Goal: Task Accomplishment & Management: Manage account settings

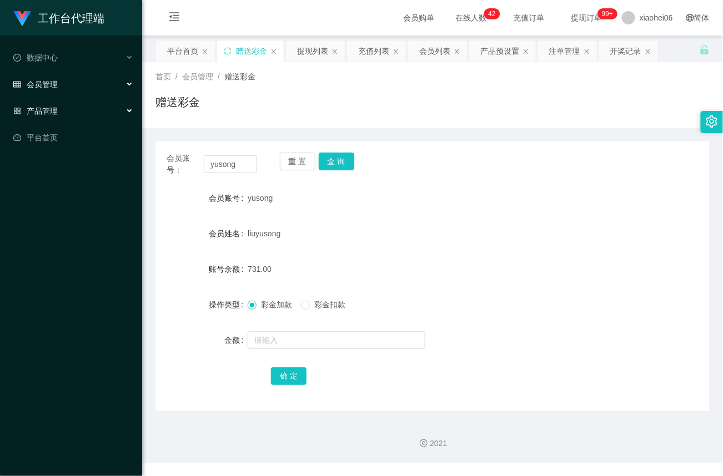
click at [47, 109] on span "产品管理" at bounding box center [35, 111] width 44 height 9
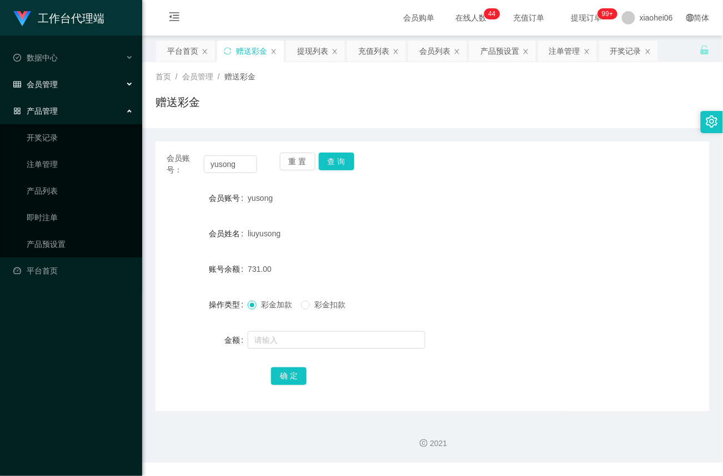
click at [54, 84] on span "会员管理" at bounding box center [35, 84] width 44 height 9
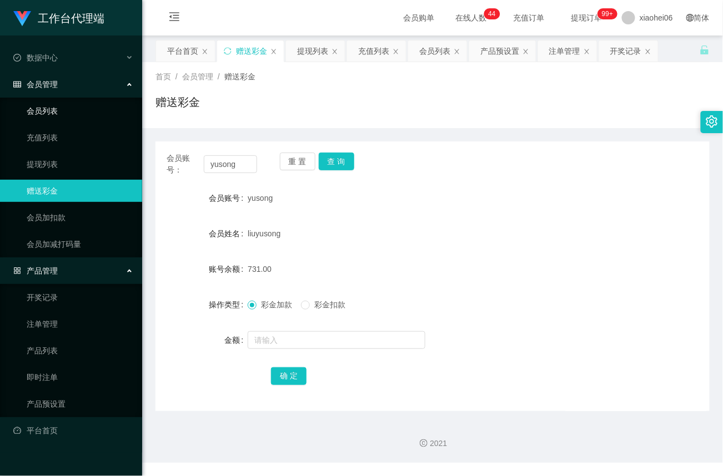
click at [47, 112] on link "会员列表" at bounding box center [80, 111] width 107 height 22
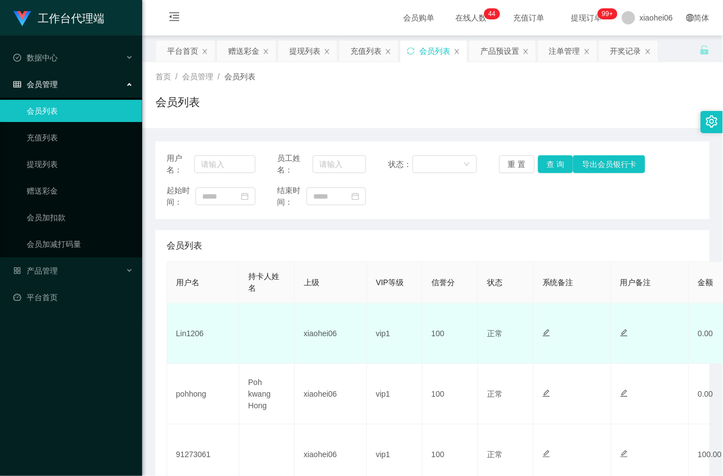
click at [193, 334] on td "Lin1206" at bounding box center [203, 334] width 72 height 61
click at [194, 334] on td "Lin1206" at bounding box center [203, 334] width 72 height 61
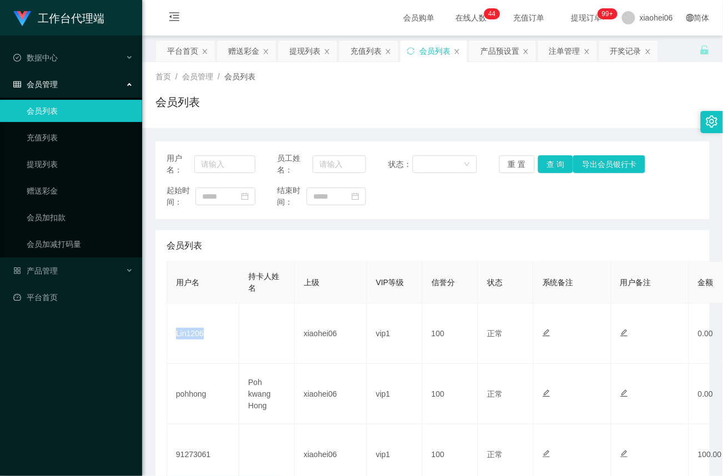
copy td "Lin1206"
drag, startPoint x: 44, startPoint y: 191, endPoint x: 77, endPoint y: 181, distance: 33.7
click at [44, 190] on link "赠送彩金" at bounding box center [80, 191] width 107 height 22
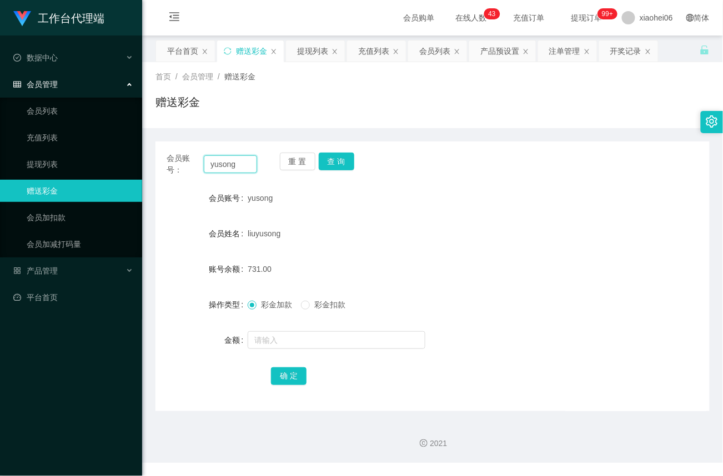
drag, startPoint x: 248, startPoint y: 163, endPoint x: -97, endPoint y: 160, distance: 344.8
click at [0, 160] on html "工作台代理端 数据中心 会员管理 会员列表 充值列表 提现列表 赠送彩金 会员加扣款 会员加减打码量 产品管理 开奖记录 注单管理 产品列表 即时注单 产品预…" at bounding box center [361, 238] width 723 height 476
paste input "Lin1206"
type input "Lin1206"
click at [344, 160] on button "查 询" at bounding box center [337, 162] width 36 height 18
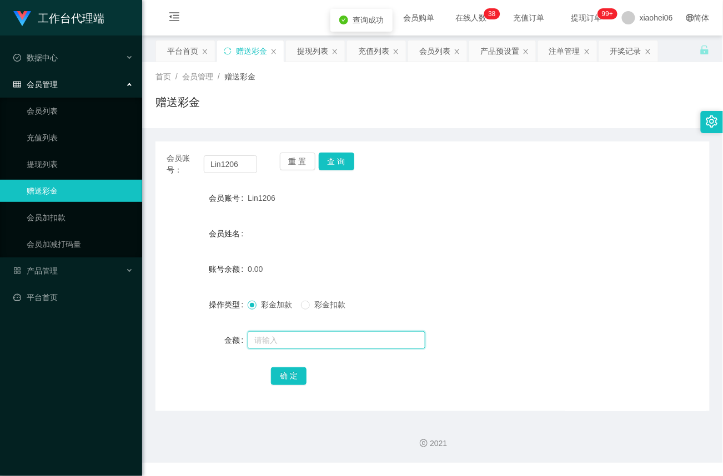
click at [283, 339] on input "text" at bounding box center [337, 340] width 178 height 18
type input "100"
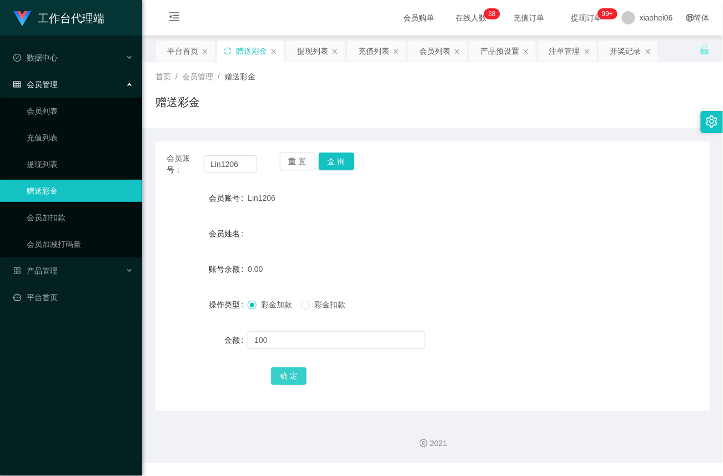
drag, startPoint x: 290, startPoint y: 378, endPoint x: 301, endPoint y: 360, distance: 21.0
click at [290, 378] on button "确 定" at bounding box center [289, 377] width 36 height 18
drag, startPoint x: 57, startPoint y: 84, endPoint x: 57, endPoint y: 92, distance: 7.8
click at [57, 85] on span "会员管理" at bounding box center [35, 84] width 44 height 9
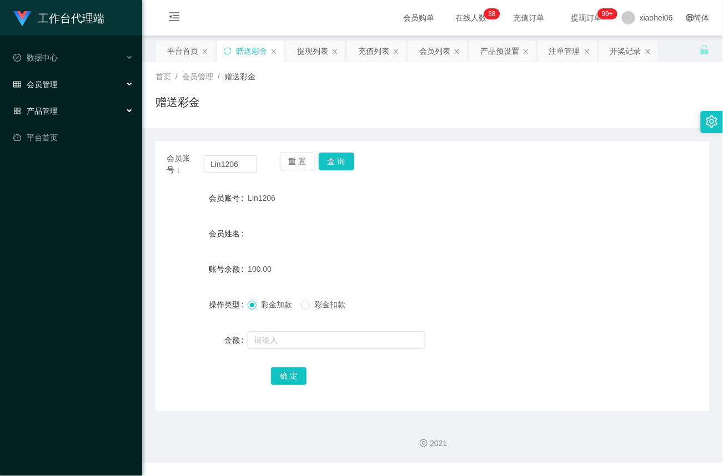
click at [45, 110] on span "产品管理" at bounding box center [35, 111] width 44 height 9
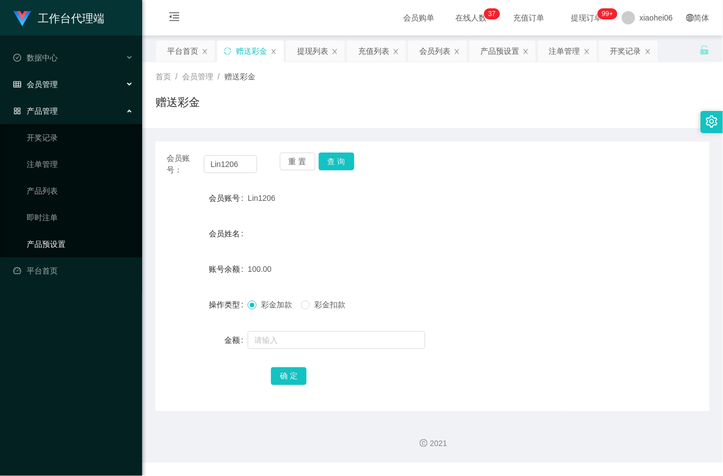
click at [46, 239] on link "产品预设置" at bounding box center [80, 244] width 107 height 22
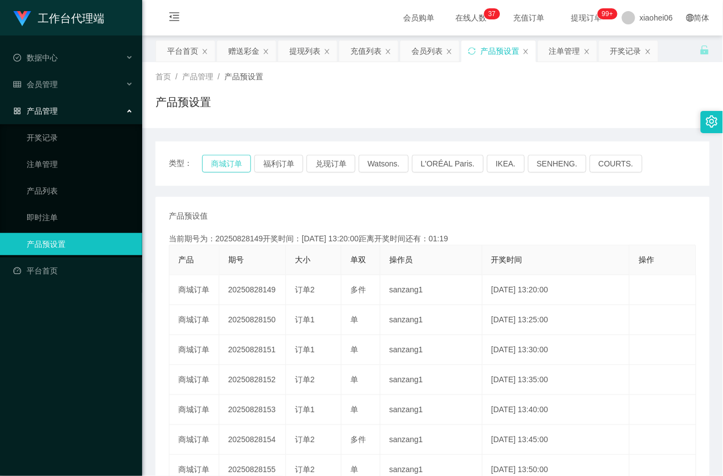
drag, startPoint x: 223, startPoint y: 163, endPoint x: 224, endPoint y: 173, distance: 10.1
click at [223, 163] on button "商城订单" at bounding box center [226, 164] width 49 height 18
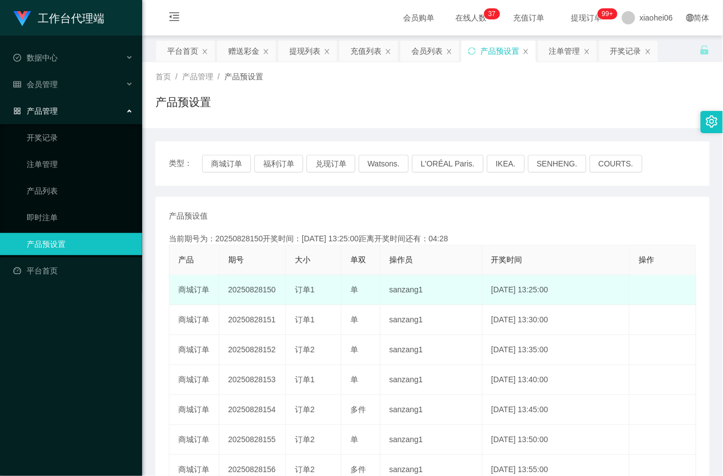
click at [258, 287] on td "20250828150" at bounding box center [252, 290] width 67 height 30
click at [258, 288] on td "20250828150" at bounding box center [252, 290] width 67 height 30
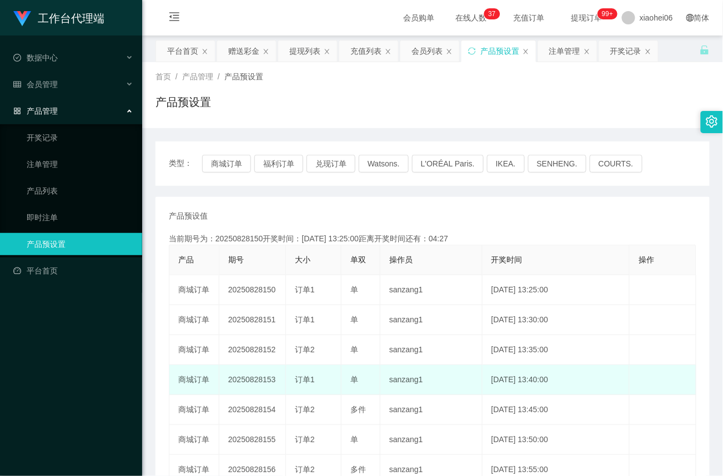
copy td "20250828150"
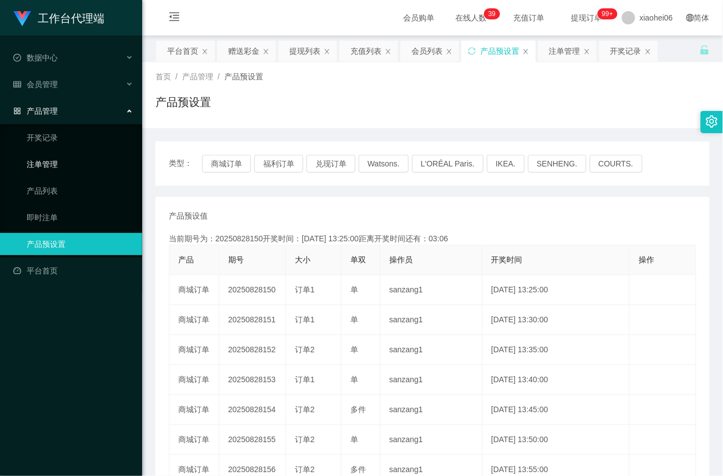
drag, startPoint x: 54, startPoint y: 162, endPoint x: 76, endPoint y: 154, distance: 23.0
click at [54, 161] on link "注单管理" at bounding box center [80, 164] width 107 height 22
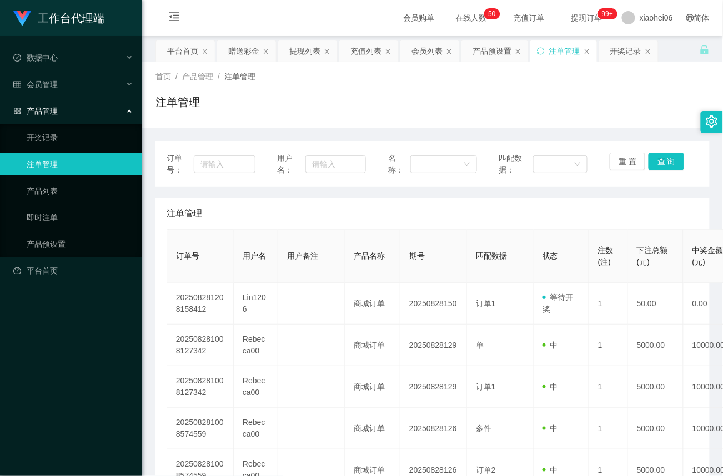
drag, startPoint x: 49, startPoint y: 103, endPoint x: 49, endPoint y: 89, distance: 13.9
click at [49, 107] on span "产品管理" at bounding box center [35, 111] width 44 height 9
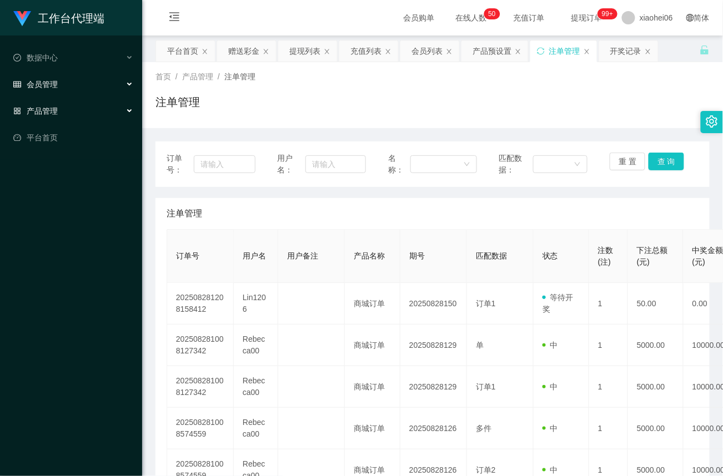
click at [49, 85] on span "会员管理" at bounding box center [35, 84] width 44 height 9
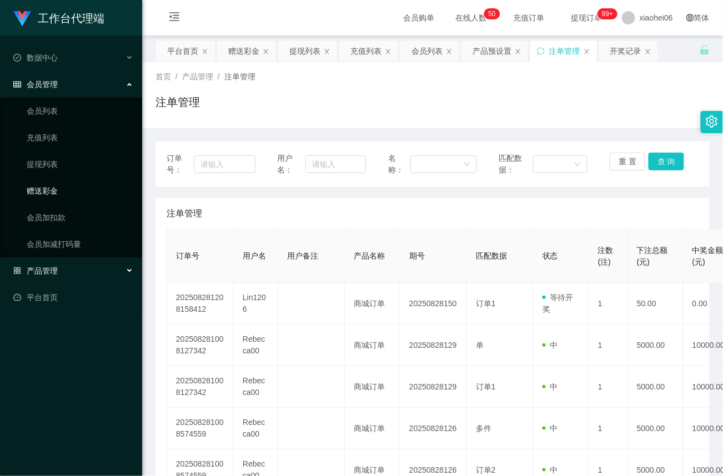
click at [48, 185] on link "赠送彩金" at bounding box center [80, 191] width 107 height 22
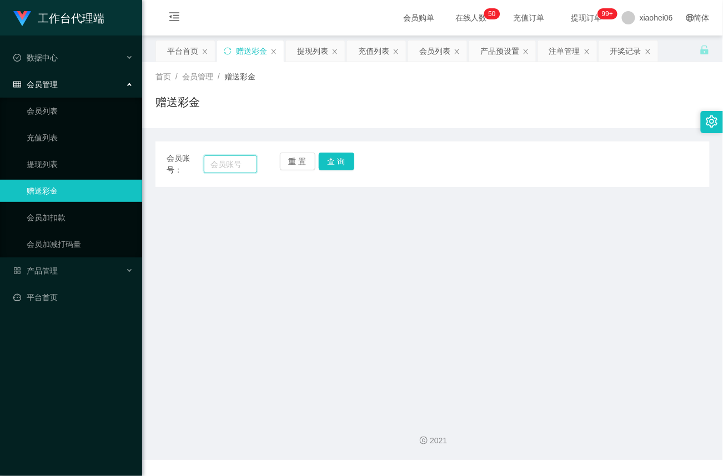
click at [225, 162] on input "text" at bounding box center [230, 164] width 53 height 18
paste input "Lin1206"
type input "Lin1206"
click at [326, 163] on button "查 询" at bounding box center [337, 162] width 36 height 18
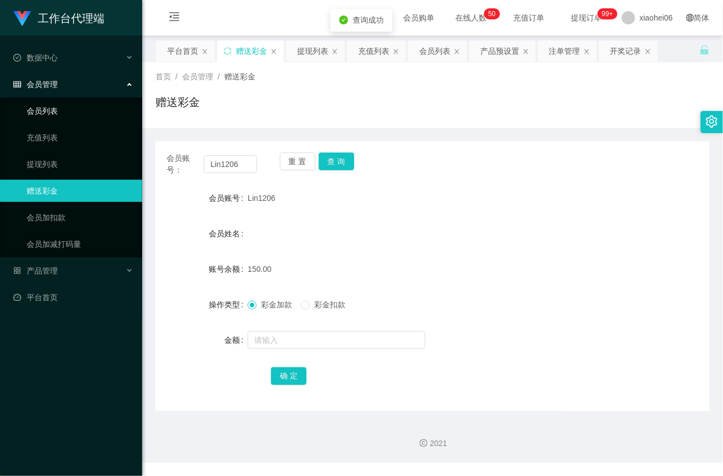
click at [51, 107] on link "会员列表" at bounding box center [80, 111] width 107 height 22
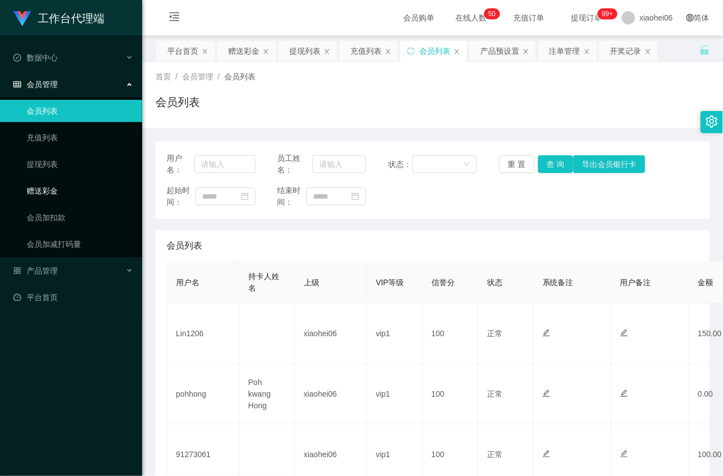
click at [43, 189] on link "赠送彩金" at bounding box center [80, 191] width 107 height 22
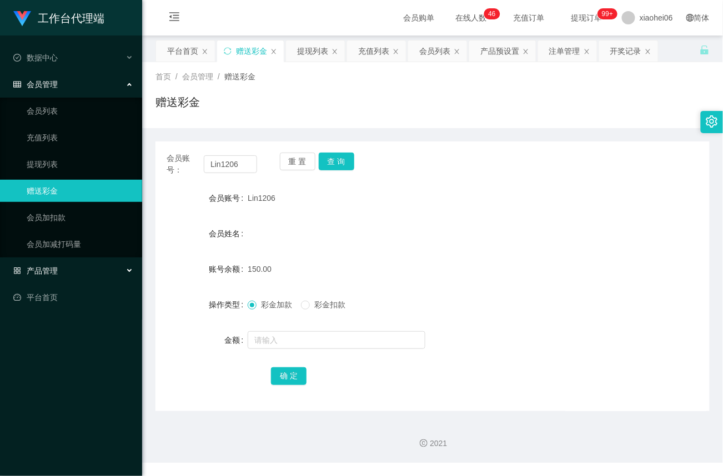
drag, startPoint x: 49, startPoint y: 258, endPoint x: 49, endPoint y: 273, distance: 15.0
click at [49, 260] on div "产品管理" at bounding box center [71, 271] width 142 height 22
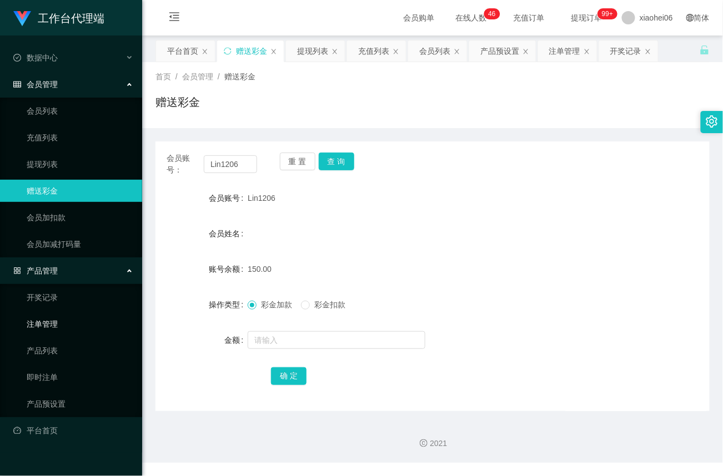
click at [49, 320] on link "注单管理" at bounding box center [80, 324] width 107 height 22
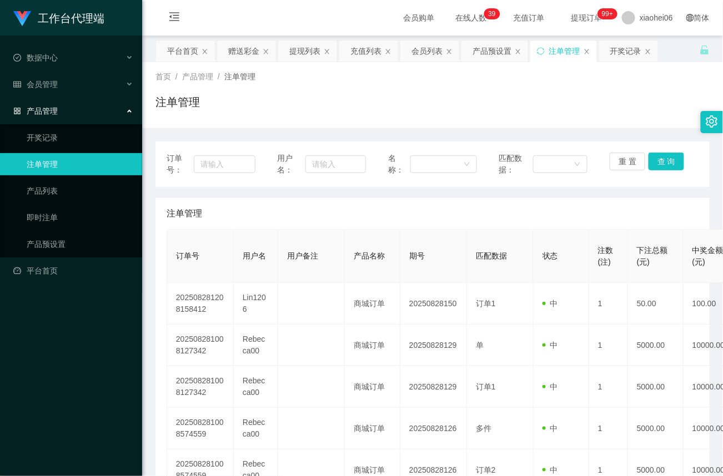
click at [49, 107] on span "产品管理" at bounding box center [35, 111] width 44 height 9
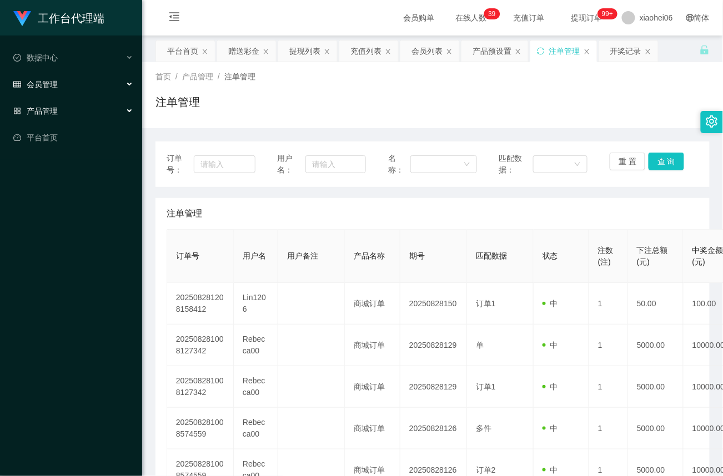
drag, startPoint x: 56, startPoint y: 81, endPoint x: 58, endPoint y: 93, distance: 13.0
click at [54, 81] on span "会员管理" at bounding box center [35, 84] width 44 height 9
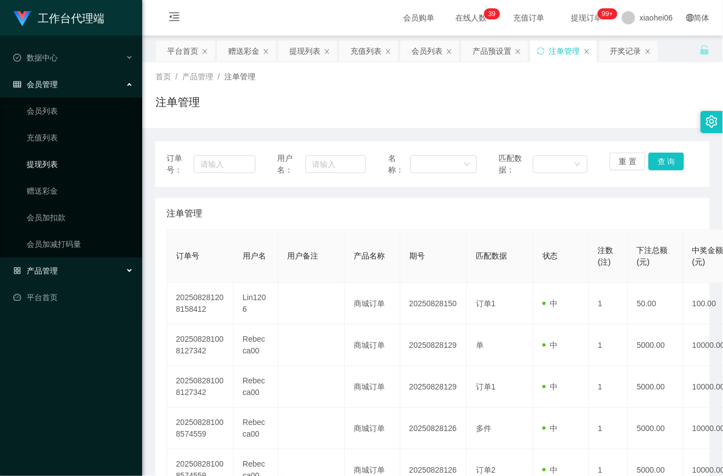
drag, startPoint x: 45, startPoint y: 161, endPoint x: 103, endPoint y: 165, distance: 58.4
click at [47, 161] on link "提现列表" at bounding box center [80, 164] width 107 height 22
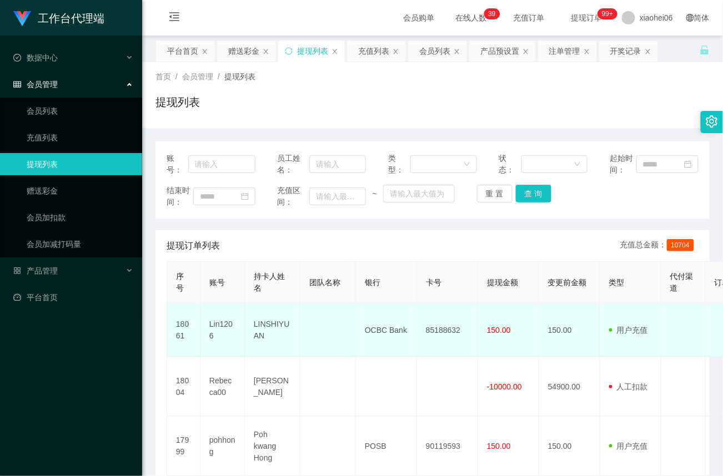
drag, startPoint x: 0, startPoint y: 0, endPoint x: 451, endPoint y: 328, distance: 557.3
click at [451, 328] on td "85188632" at bounding box center [447, 331] width 61 height 54
click at [451, 329] on td "85188632" at bounding box center [447, 331] width 61 height 54
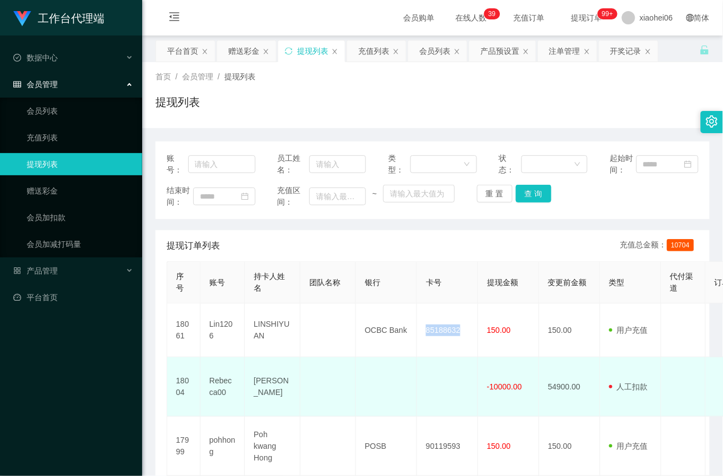
copy td "85188632"
click at [456, 392] on td at bounding box center [447, 387] width 61 height 59
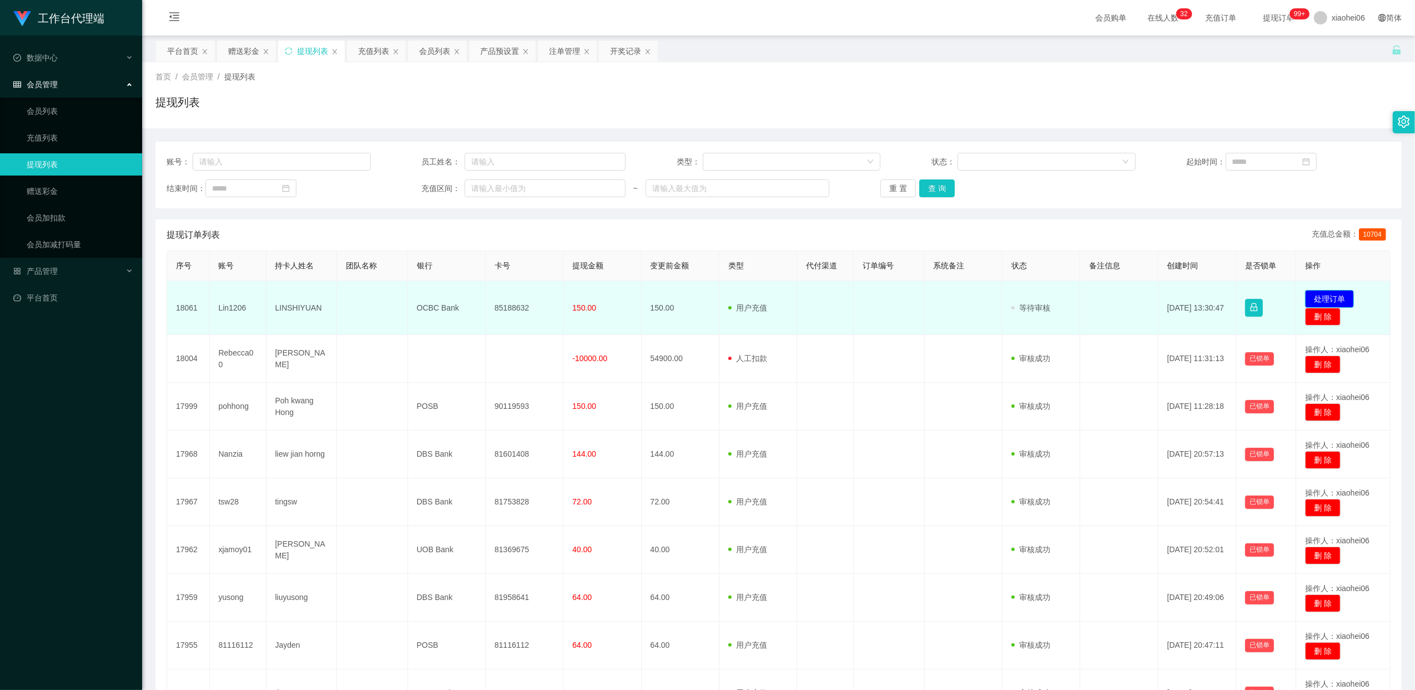
click at [722, 295] on button "处理订单" at bounding box center [1329, 299] width 49 height 18
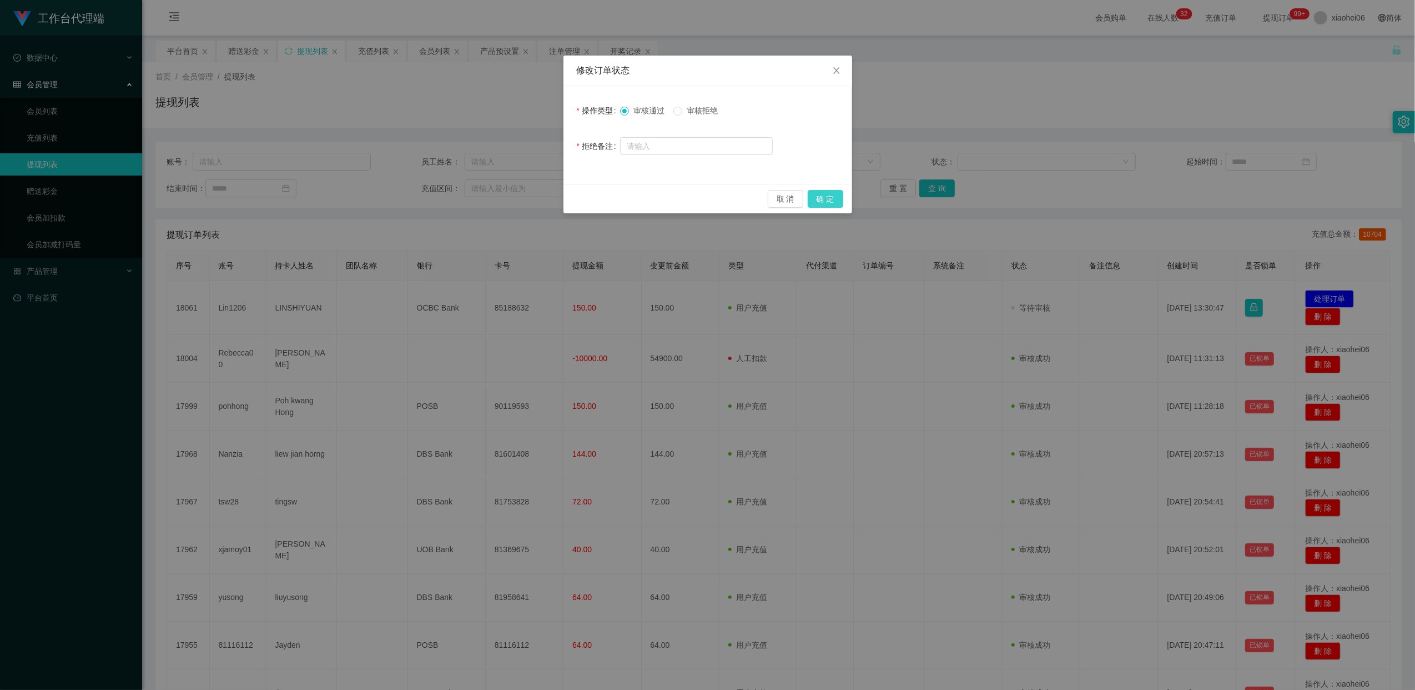
click at [722, 194] on button "确 定" at bounding box center [826, 199] width 36 height 18
